Goal: Transaction & Acquisition: Purchase product/service

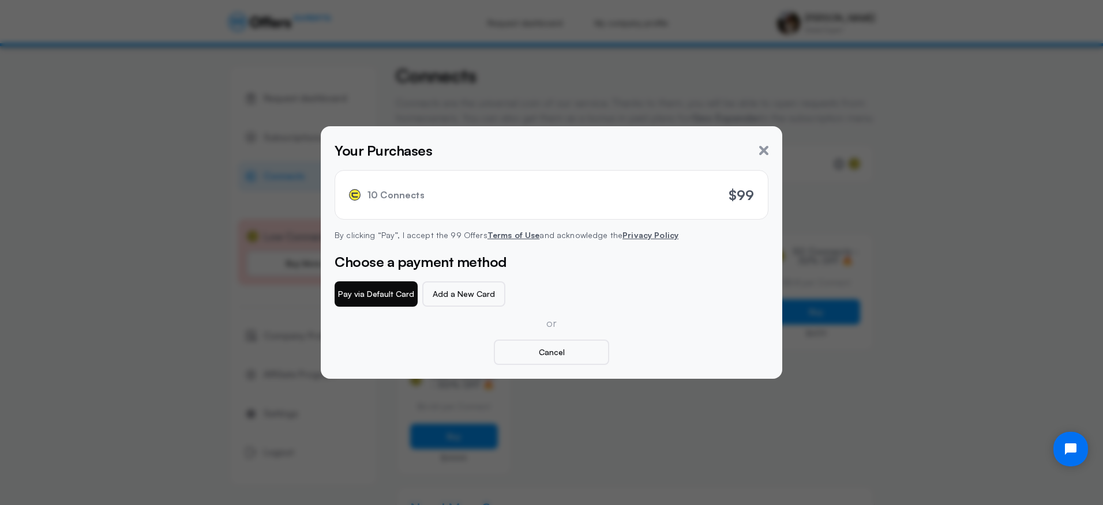
click at [379, 293] on button "Pay via Default Card" at bounding box center [376, 294] width 83 height 25
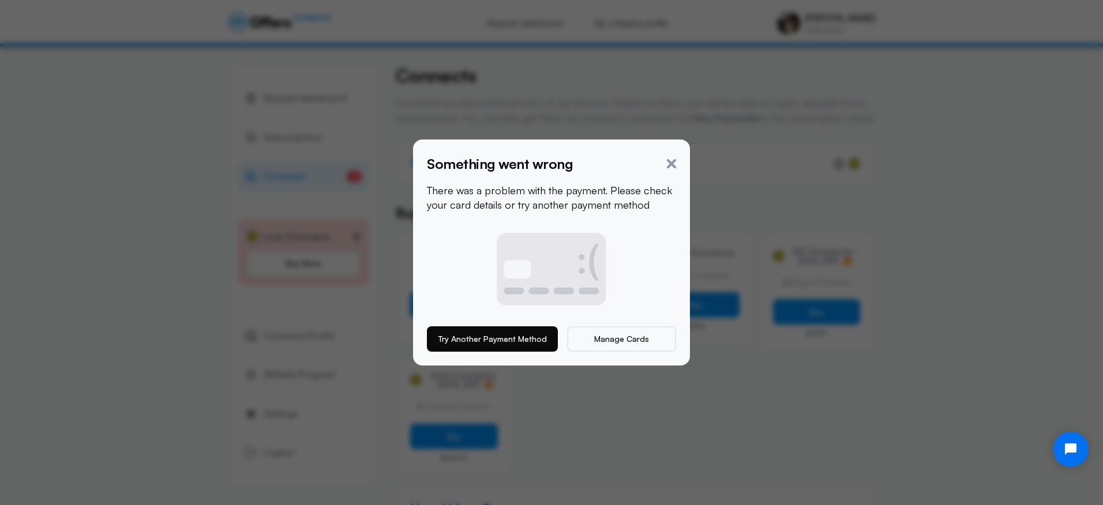
click at [500, 332] on button "Try Another Payment Method" at bounding box center [492, 339] width 131 height 25
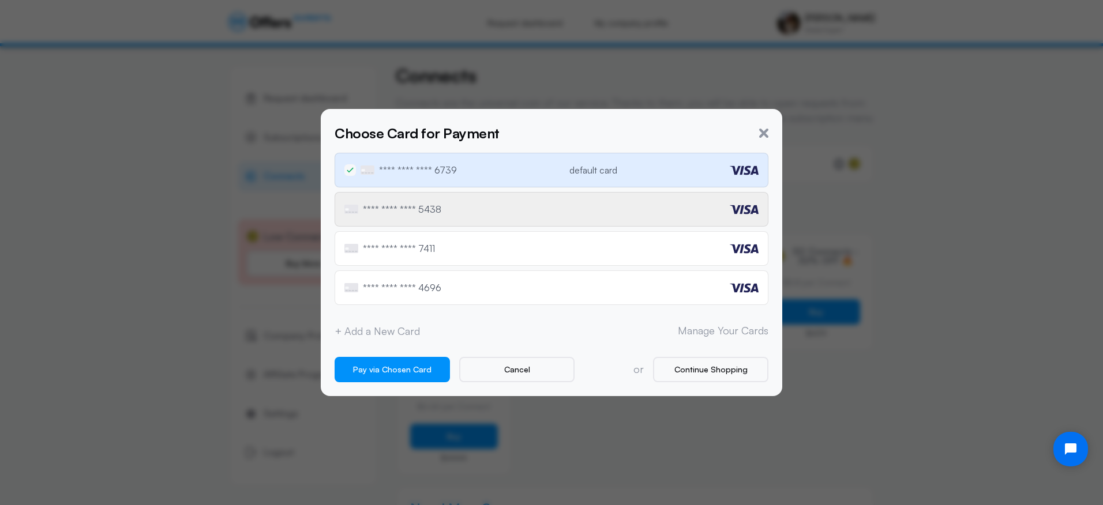
click at [386, 203] on div "**** **** **** 5438" at bounding box center [552, 209] width 434 height 35
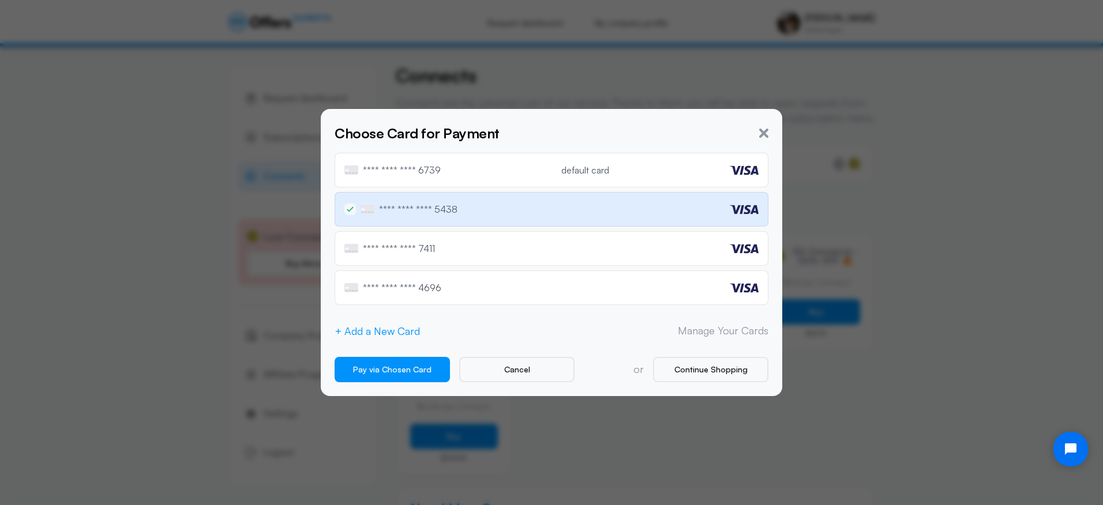
click at [383, 332] on button "+ Add a New Card" at bounding box center [377, 331] width 85 height 12
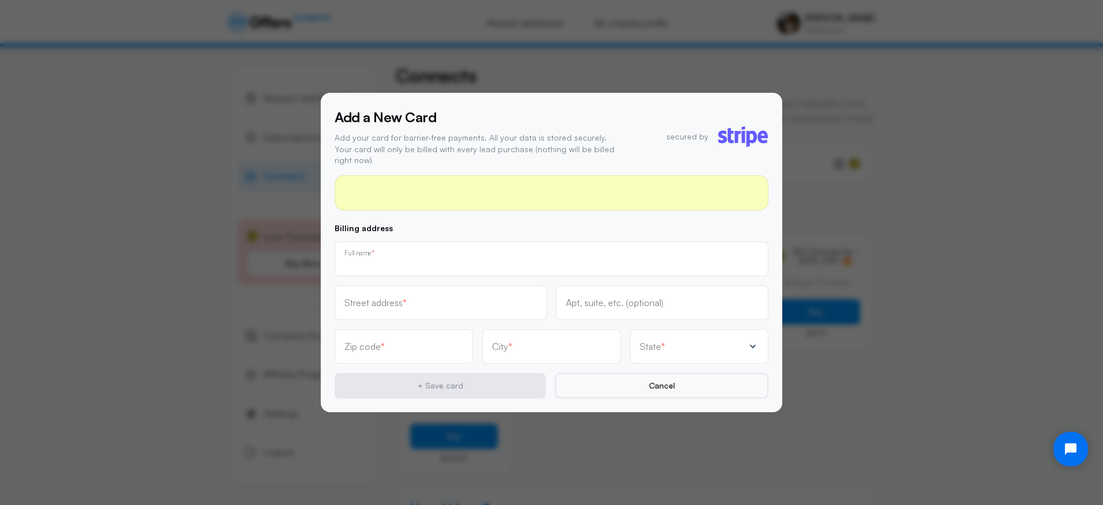
click at [372, 257] on input "text" at bounding box center [551, 263] width 414 height 13
type input "[PERSON_NAME] [PERSON_NAME]"
type input "2"
type input "[STREET_ADDRESS]"
type input "116"
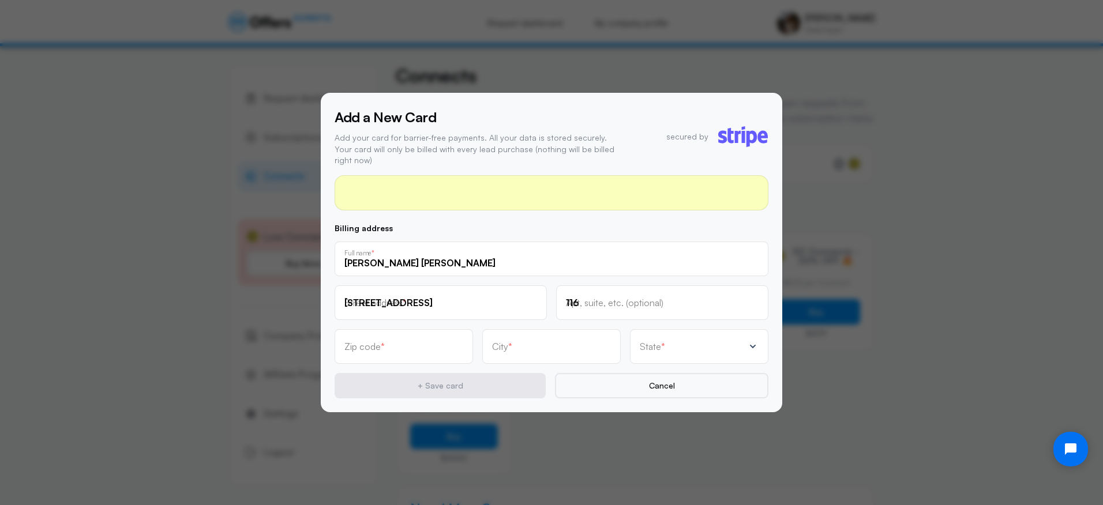
type input "33859"
type input "[GEOGRAPHIC_DATA]"
click at [685, 341] on div "State *" at bounding box center [692, 347] width 104 height 12
click at [758, 282] on div "[US_STATE] [US_STATE] [US_STATE] [US_STATE] [US_STATE] [US_STATE] [US_STATE] [U…" at bounding box center [699, 274] width 138 height 112
click at [759, 307] on div "[US_STATE] [US_STATE] [US_STATE] [US_STATE] [US_STATE] [US_STATE] [US_STATE] [U…" at bounding box center [699, 274] width 138 height 112
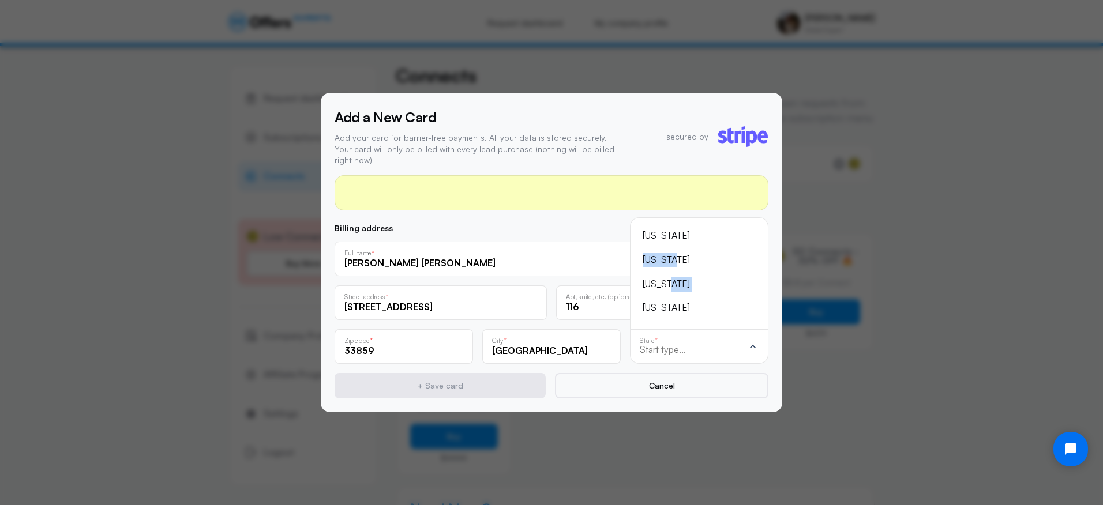
drag, startPoint x: 757, startPoint y: 259, endPoint x: 760, endPoint y: 278, distance: 18.7
click at [760, 278] on div "[US_STATE] [US_STATE] [US_STATE] [US_STATE] [US_STATE] [US_STATE] [US_STATE] [U…" at bounding box center [699, 274] width 138 height 112
click at [665, 347] on input "text" at bounding box center [692, 349] width 104 height 10
type input "fl"
click at [664, 301] on div "[US_STATE]" at bounding box center [692, 308] width 99 height 15
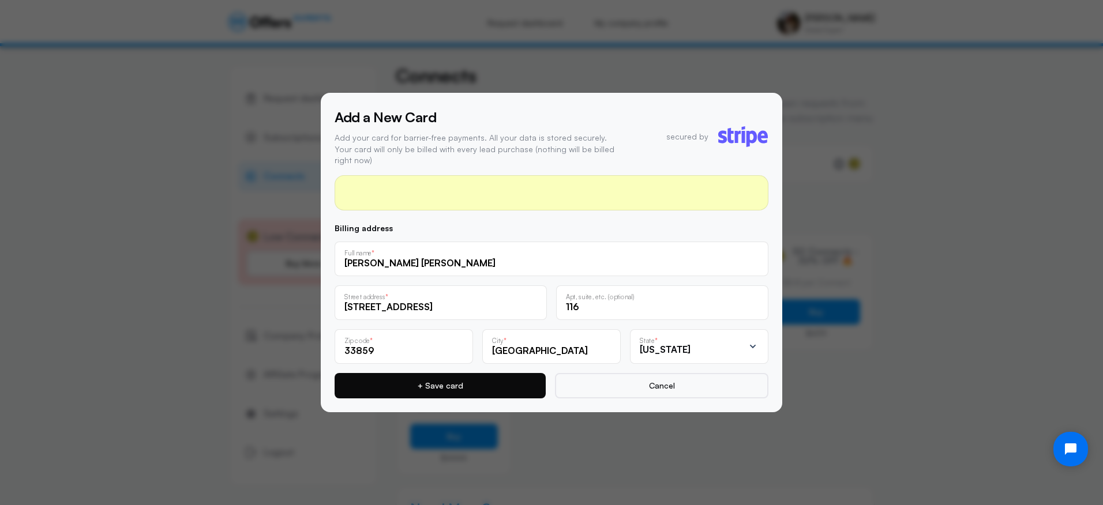
click at [452, 376] on button "+ Save card" at bounding box center [440, 385] width 211 height 25
click at [524, 181] on div "2" at bounding box center [552, 192] width 434 height 35
click at [543, 181] on div "2" at bounding box center [552, 192] width 434 height 35
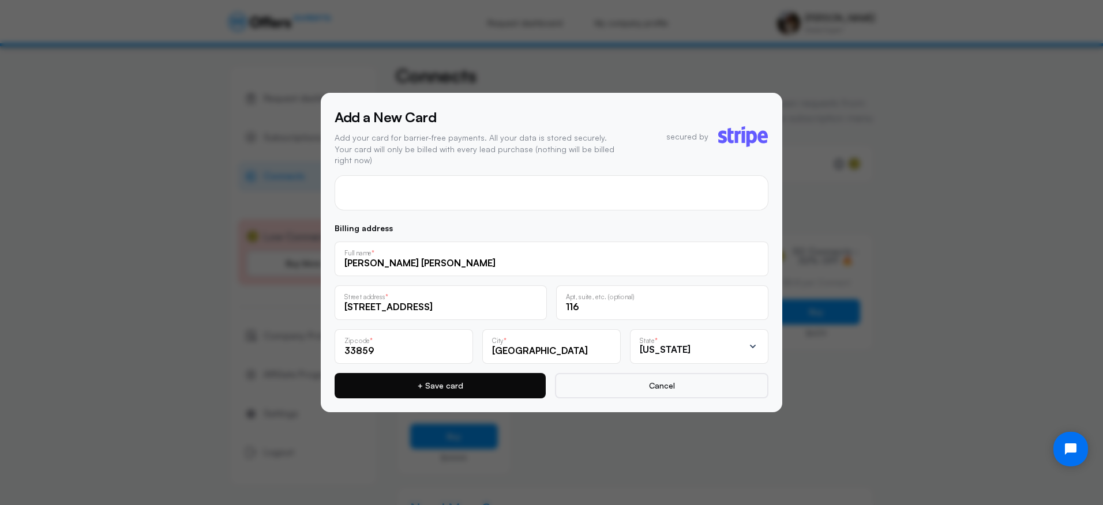
click at [451, 379] on button "+ Save card" at bounding box center [440, 385] width 211 height 25
click at [392, 260] on input "[PERSON_NAME] [PERSON_NAME]" at bounding box center [551, 263] width 414 height 13
type input "[PERSON_NAME]"
click at [432, 376] on button "+ Save card" at bounding box center [440, 385] width 211 height 25
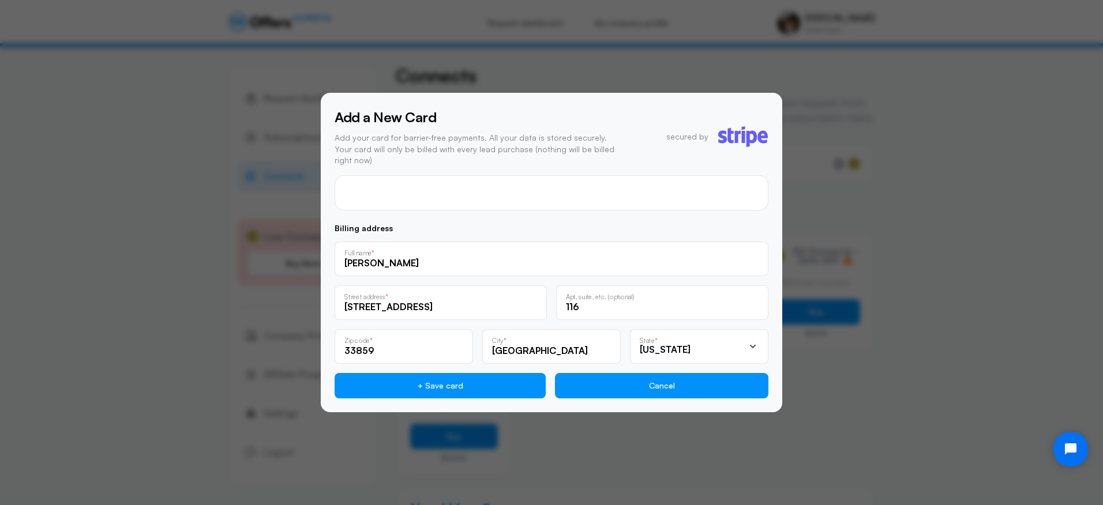
click at [680, 377] on button "Cancel" at bounding box center [661, 385] width 213 height 25
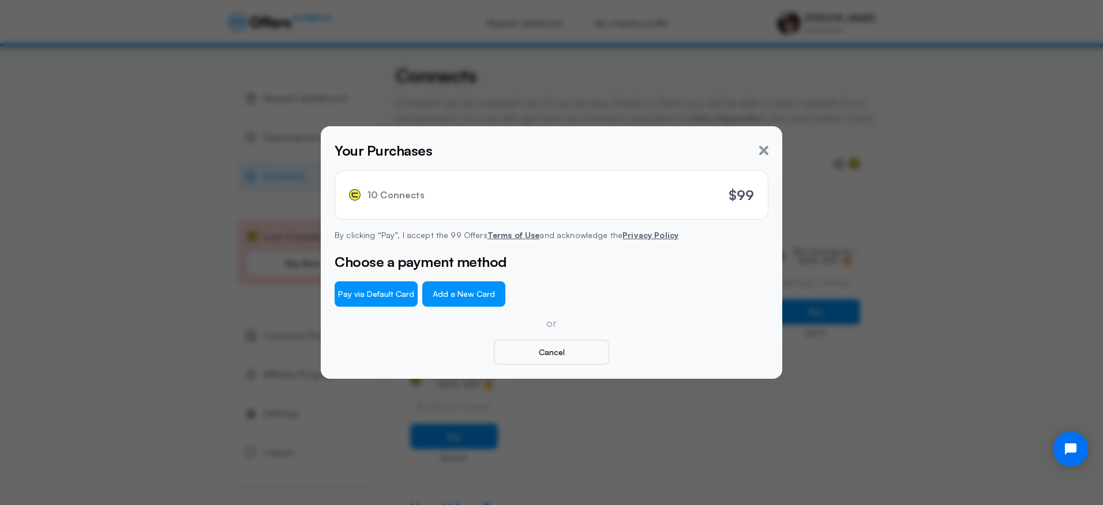
click at [457, 294] on button "Add a New Card" at bounding box center [463, 294] width 83 height 25
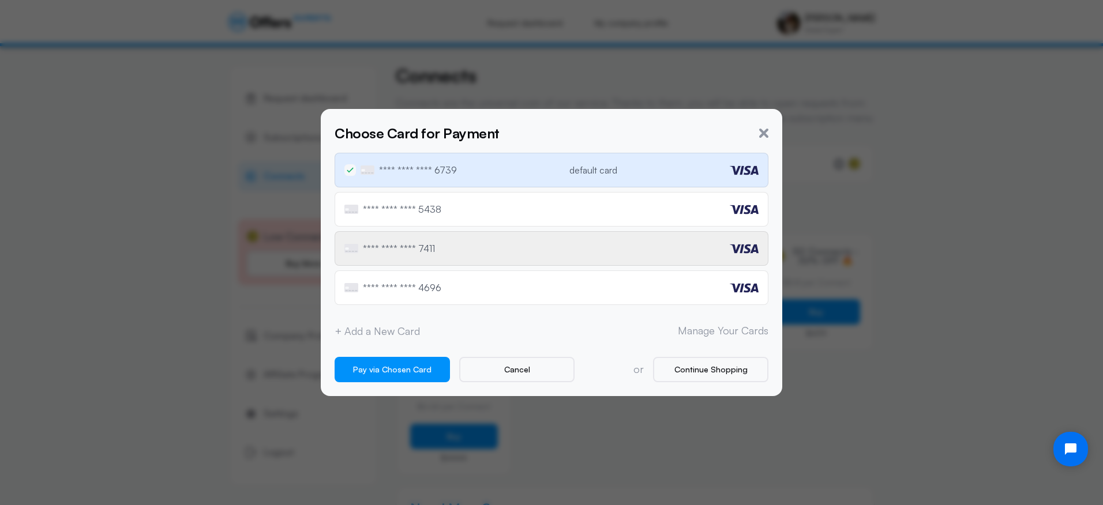
click at [431, 249] on p "**** **** **** 7411" at bounding box center [399, 248] width 72 height 9
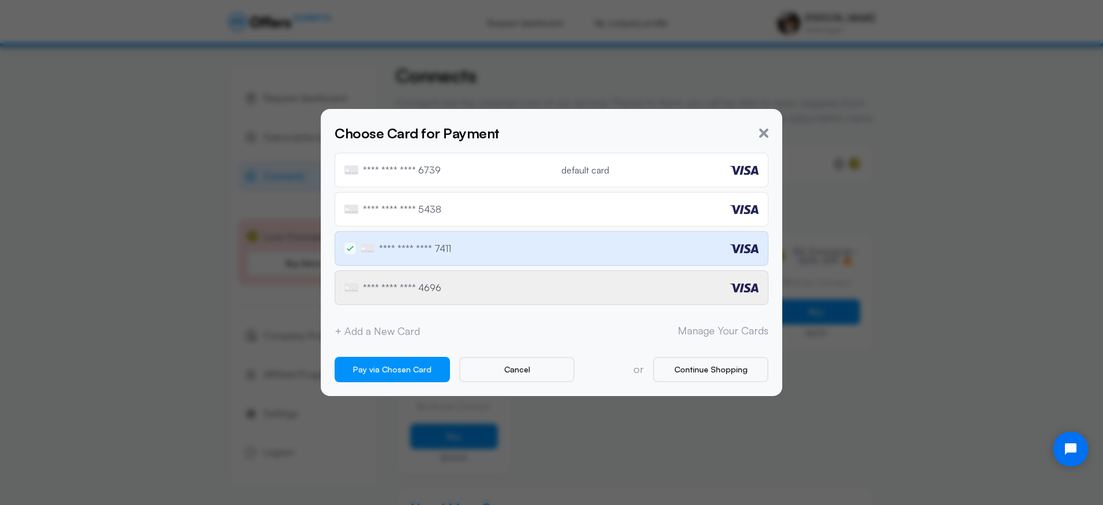
click at [368, 284] on p "**** **** **** 4696" at bounding box center [402, 287] width 78 height 9
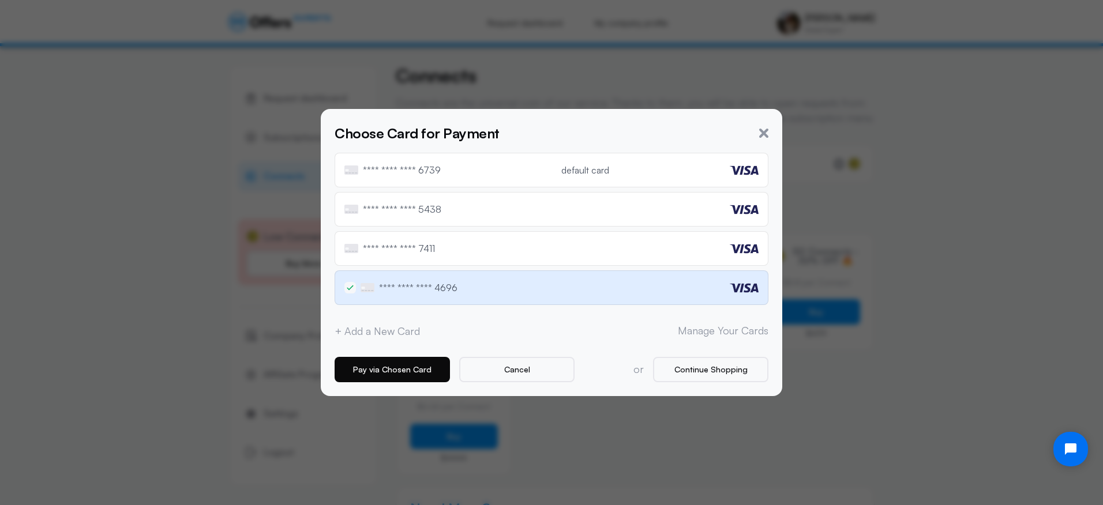
click at [393, 365] on button "Pay via Chosen Card" at bounding box center [392, 369] width 115 height 25
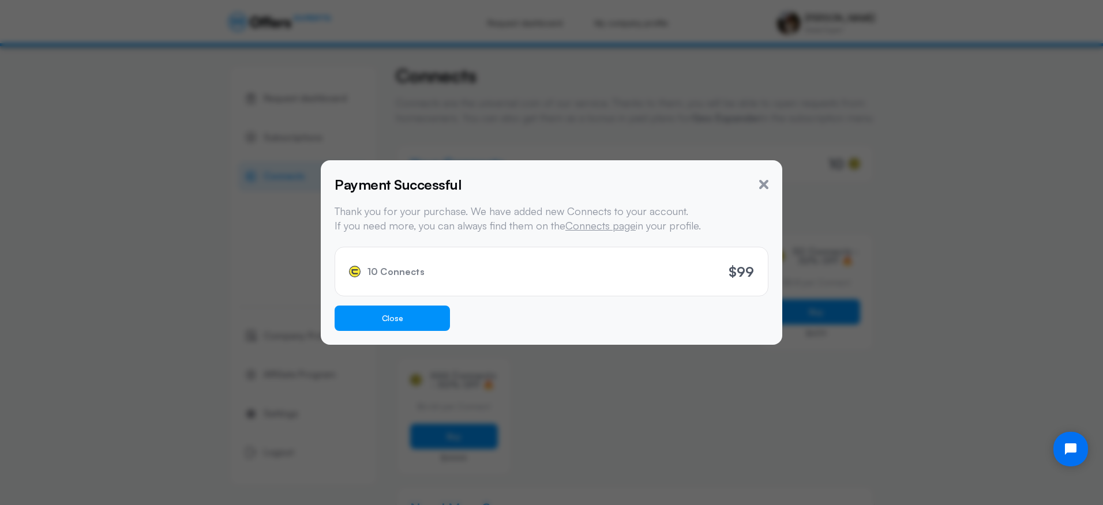
click at [392, 322] on button "Close" at bounding box center [392, 318] width 115 height 25
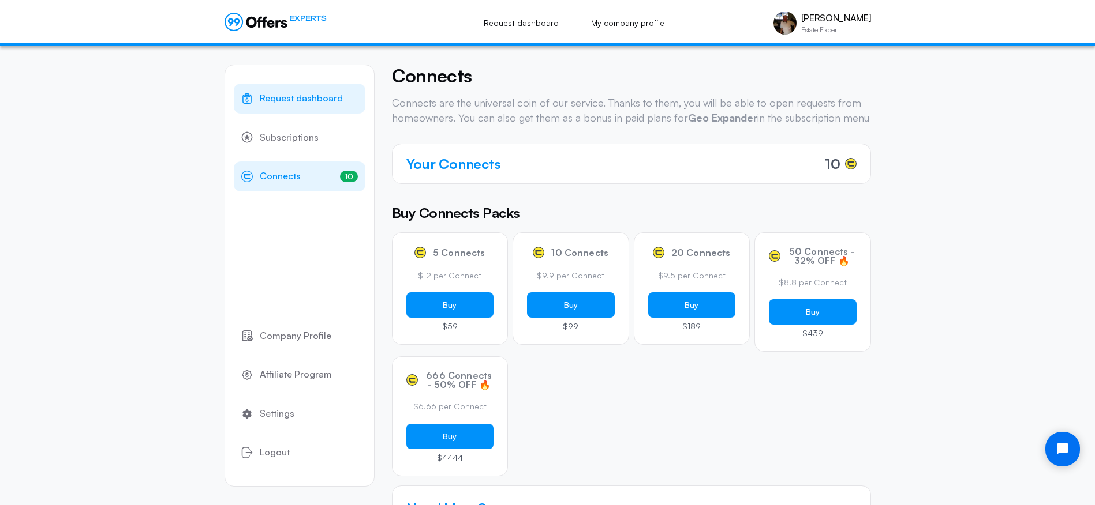
click at [295, 98] on span "Request dashboard" at bounding box center [301, 98] width 83 height 15
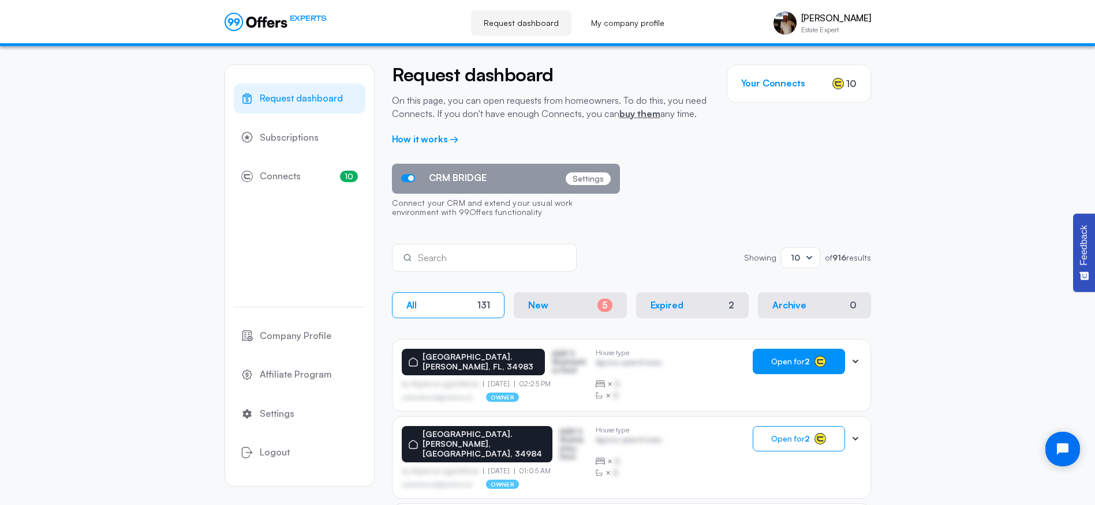
click at [812, 359] on button "Open for 2" at bounding box center [798, 361] width 92 height 25
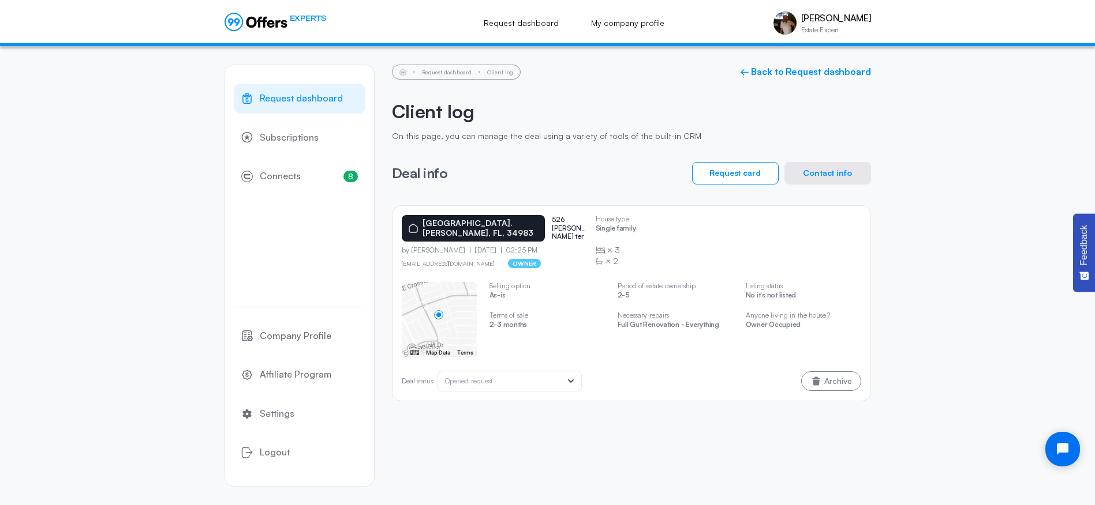
click at [826, 175] on button "Contact info" at bounding box center [827, 173] width 87 height 23
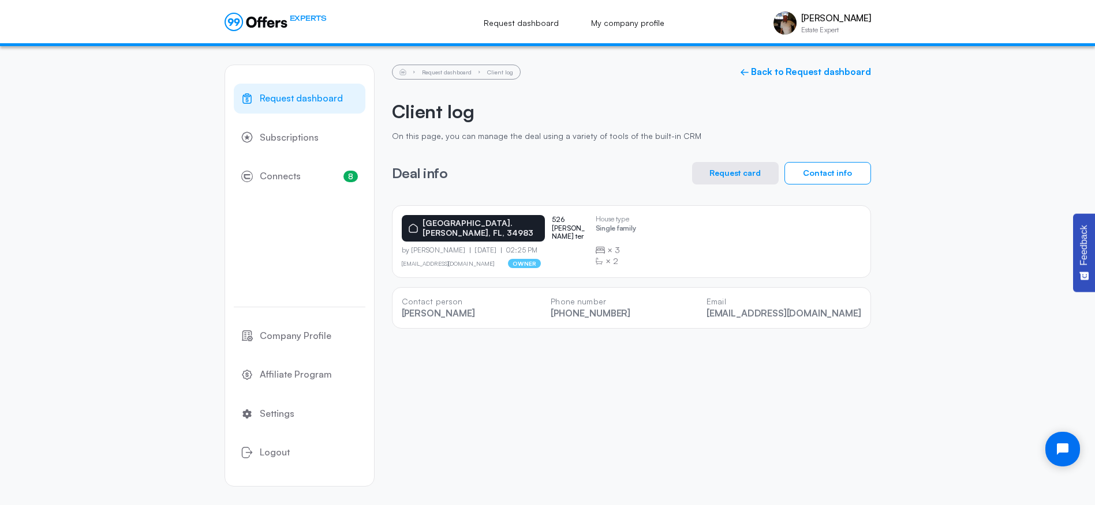
click at [741, 174] on button "Request card" at bounding box center [735, 173] width 87 height 23
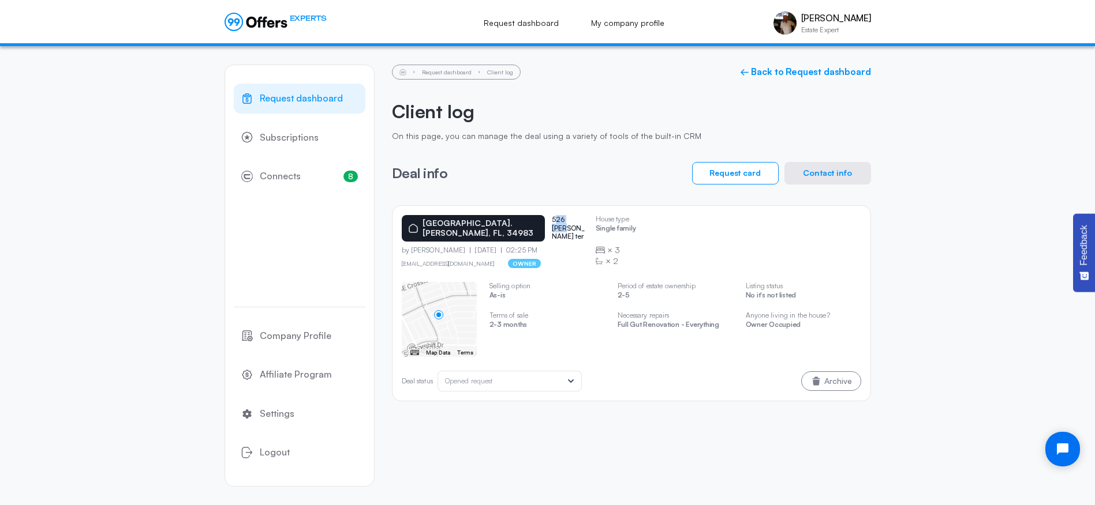
drag, startPoint x: 527, startPoint y: 222, endPoint x: 550, endPoint y: 224, distance: 22.6
click at [552, 224] on p "526 [PERSON_NAME] ter" at bounding box center [569, 228] width 35 height 25
drag, startPoint x: 550, startPoint y: 224, endPoint x: 563, endPoint y: 238, distance: 19.6
click at [563, 246] on div "by [PERSON_NAME] [DATE] 02:25 PM" at bounding box center [494, 250] width 185 height 8
drag, startPoint x: 525, startPoint y: 220, endPoint x: 584, endPoint y: 222, distance: 59.4
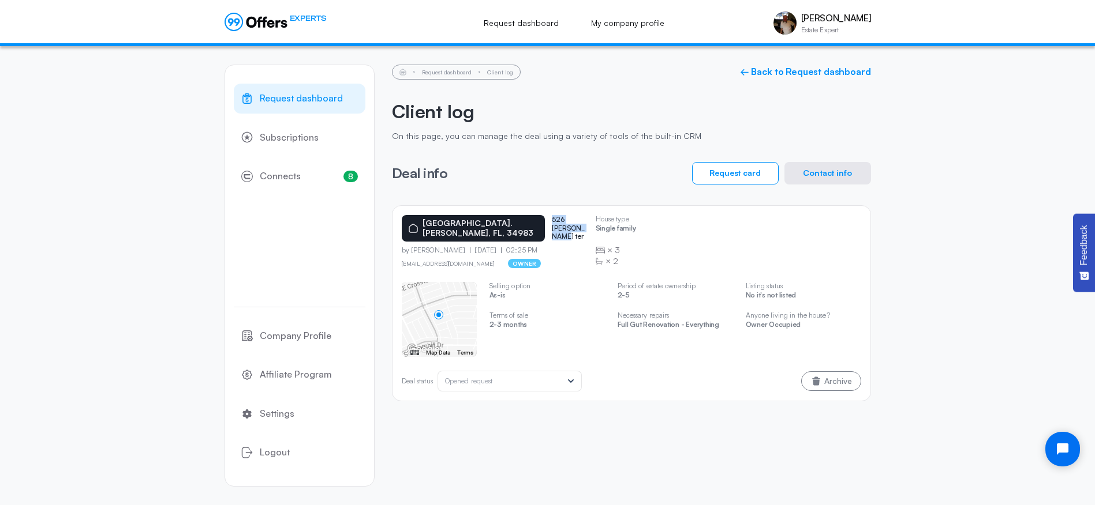
click at [587, 222] on div "[GEOGRAPHIC_DATA]. [PERSON_NAME], FL, 34983 526 [PERSON_NAME] ter by [PERSON_NA…" at bounding box center [631, 241] width 459 height 53
drag, startPoint x: 584, startPoint y: 222, endPoint x: 553, endPoint y: 216, distance: 32.2
copy p "526 [PERSON_NAME] ter"
drag, startPoint x: 867, startPoint y: 116, endPoint x: 816, endPoint y: 170, distance: 73.9
click at [816, 170] on button "Contact info" at bounding box center [827, 173] width 87 height 23
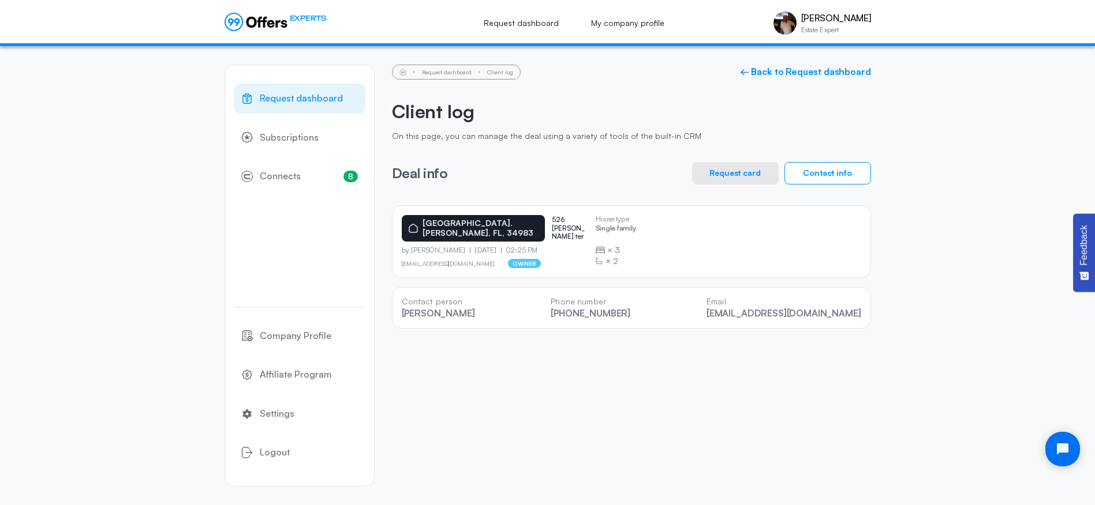
click at [820, 173] on button "Contact info" at bounding box center [827, 173] width 87 height 23
click at [720, 171] on button "Request card" at bounding box center [735, 173] width 87 height 23
